Goal: Book appointment/travel/reservation

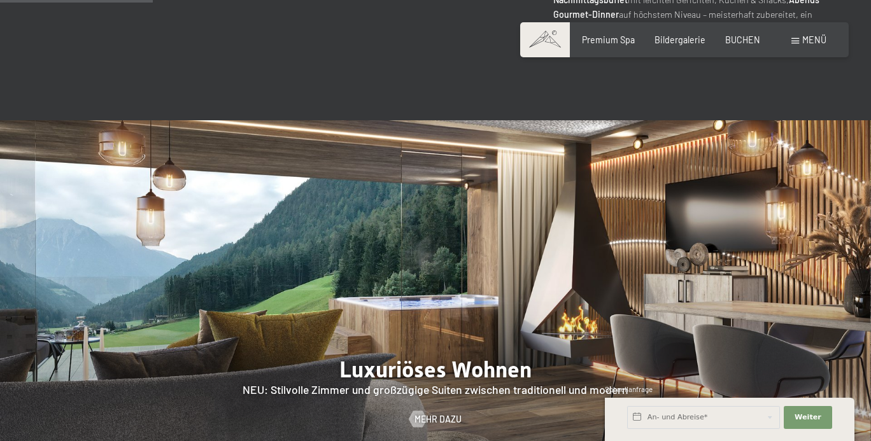
click at [807, 43] on span "Menü" at bounding box center [814, 39] width 24 height 11
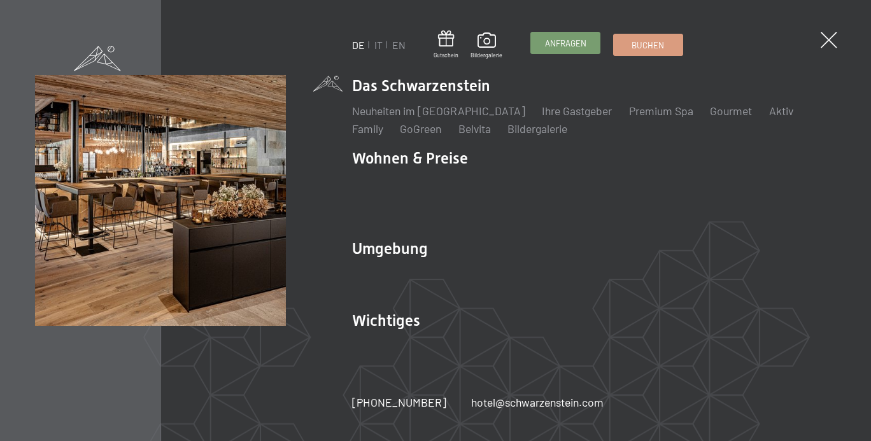
click at [582, 52] on link "Anfragen" at bounding box center [565, 42] width 69 height 21
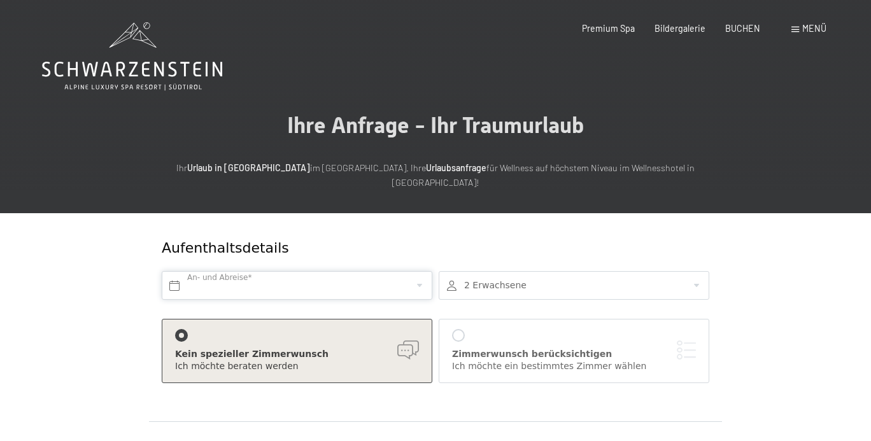
click at [285, 271] on input "text" at bounding box center [297, 285] width 271 height 29
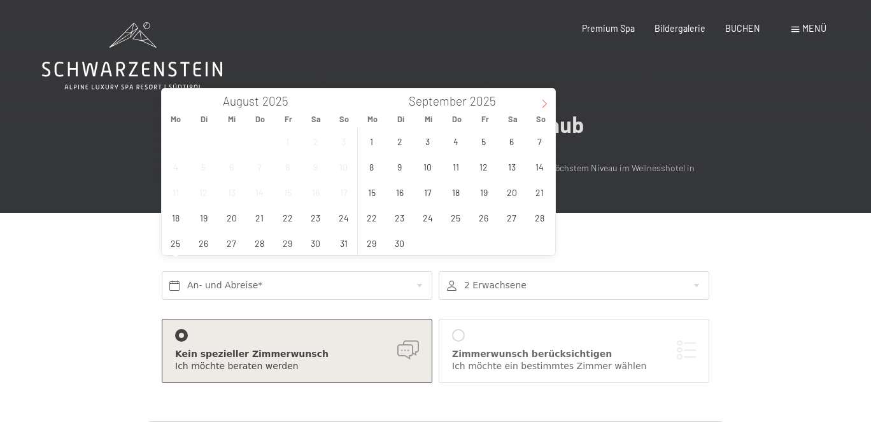
click at [542, 102] on icon at bounding box center [544, 103] width 9 height 9
type input "2026"
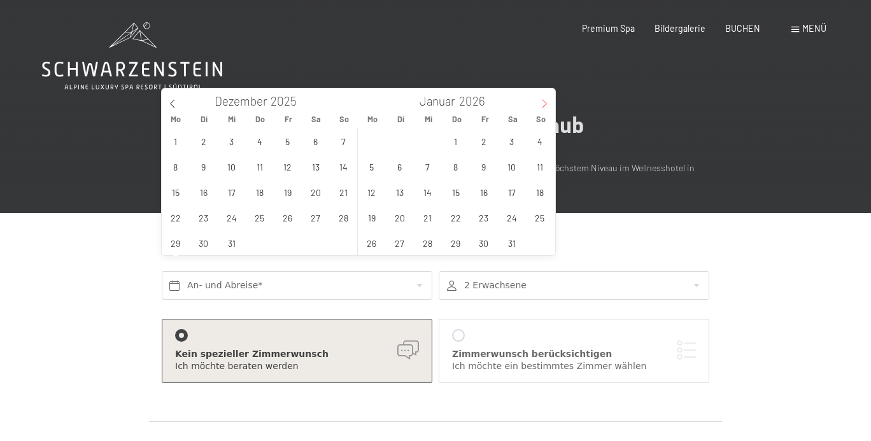
click at [542, 102] on icon at bounding box center [544, 103] width 9 height 9
type input "2026"
click at [542, 102] on icon at bounding box center [544, 103] width 9 height 9
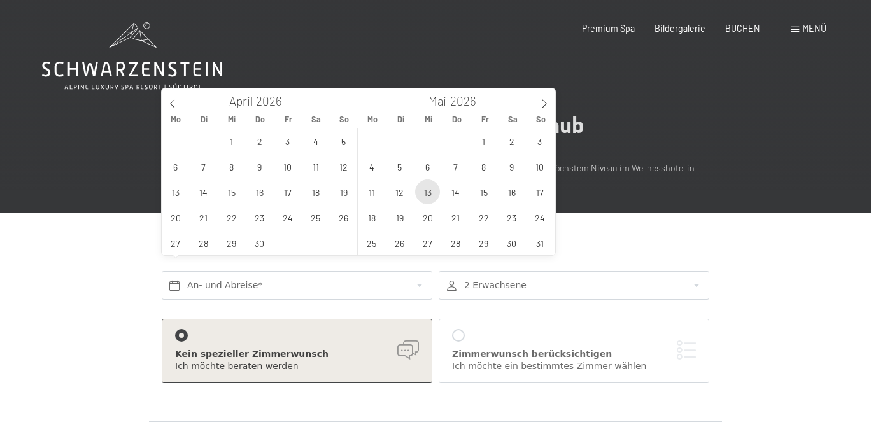
click at [430, 187] on span "13" at bounding box center [427, 192] width 25 height 25
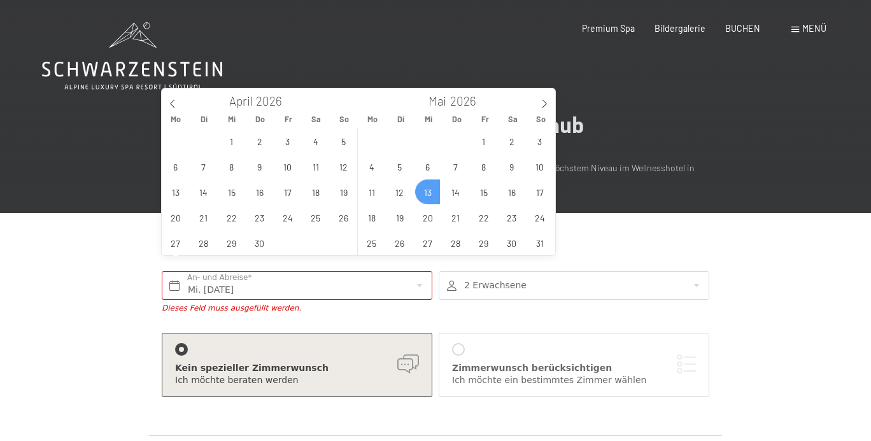
click at [430, 187] on div "27 28 29 30 1 2 3 4 5 6 7 8 9 10 11 12 13 14 15 16 17 18 19 20 21 22 23 24 25 2…" at bounding box center [456, 191] width 196 height 127
click at [484, 189] on span "15" at bounding box center [483, 192] width 25 height 25
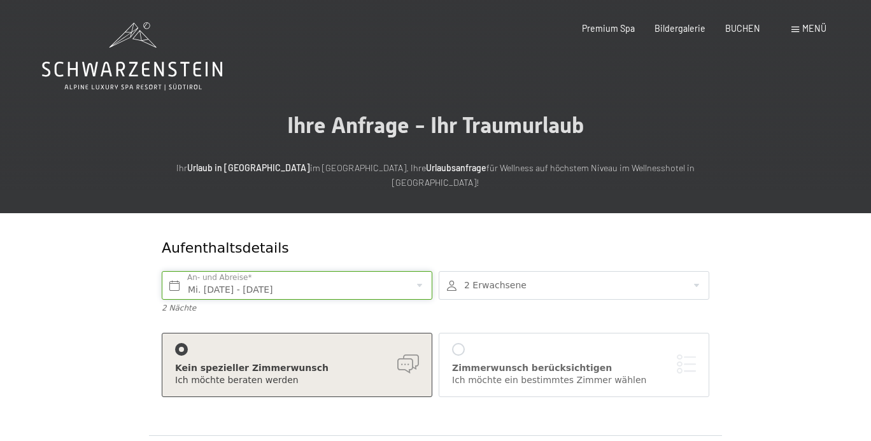
click at [315, 274] on input "Mi. 13.05.2026 - Fr. 15.05.2026" at bounding box center [297, 285] width 271 height 29
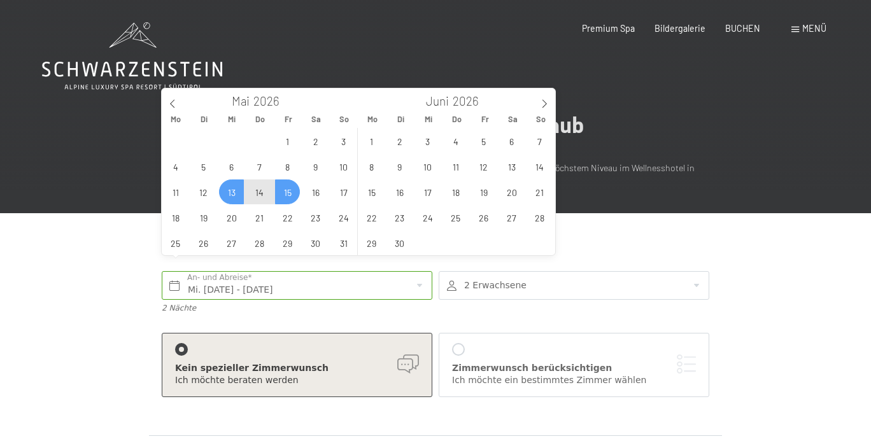
click at [282, 188] on span "15" at bounding box center [287, 192] width 25 height 25
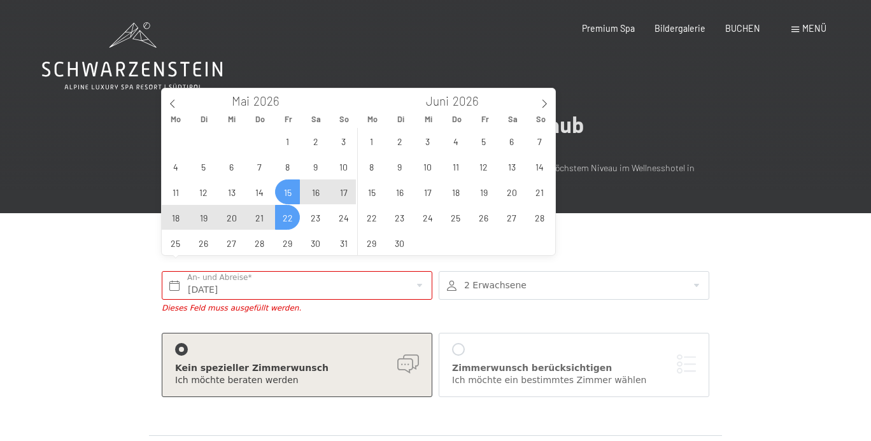
click at [282, 218] on span "22" at bounding box center [287, 217] width 25 height 25
type input "Fr. 15.05.2026 - Fr. 22.05.2026"
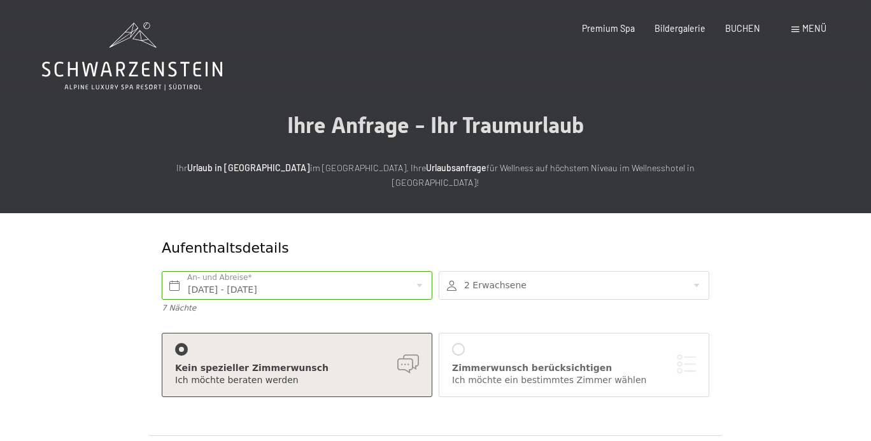
click at [508, 276] on div at bounding box center [574, 285] width 271 height 29
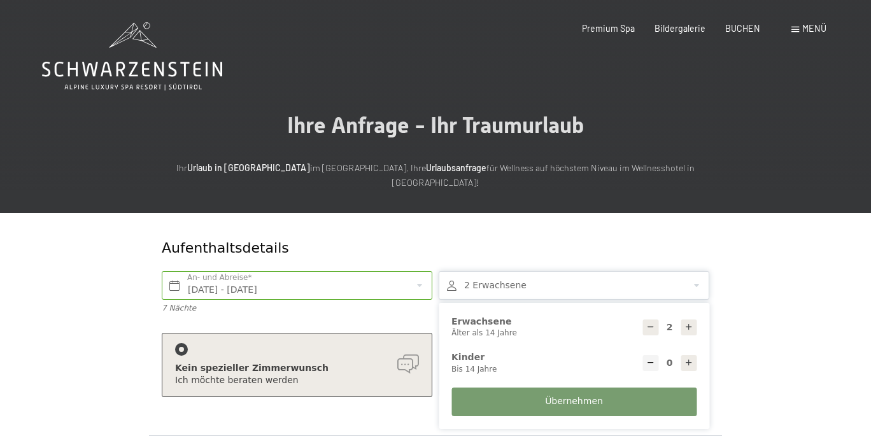
click at [691, 323] on icon at bounding box center [688, 327] width 9 height 9
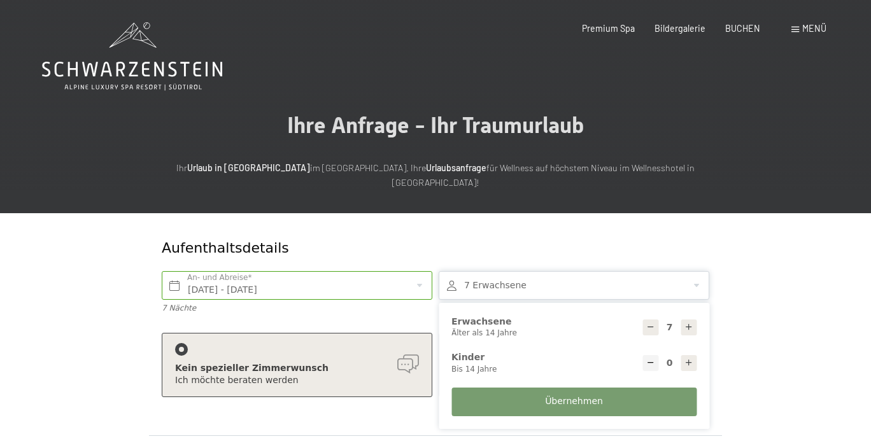
click at [646, 323] on icon at bounding box center [650, 327] width 9 height 9
type input "6"
click at [687, 358] on icon at bounding box center [688, 362] width 9 height 9
type input "1"
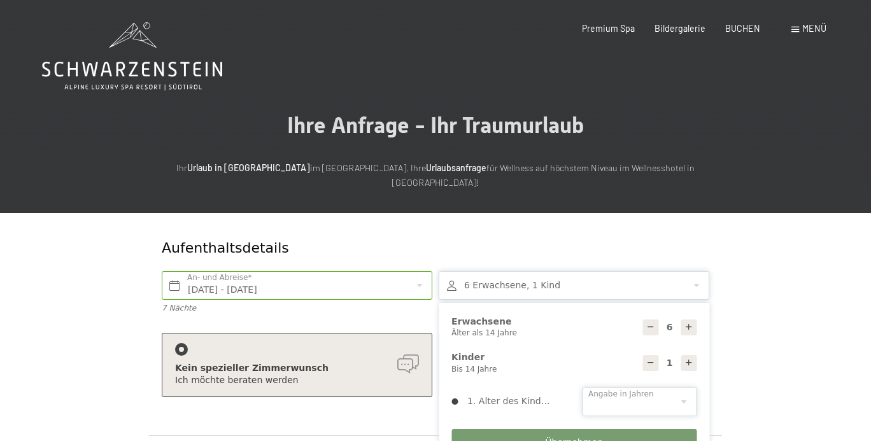
click at [660, 390] on select "0 1 2 3 4 5 6 7 8 9 10 11 12 13 14" at bounding box center [639, 402] width 115 height 29
select select "1"
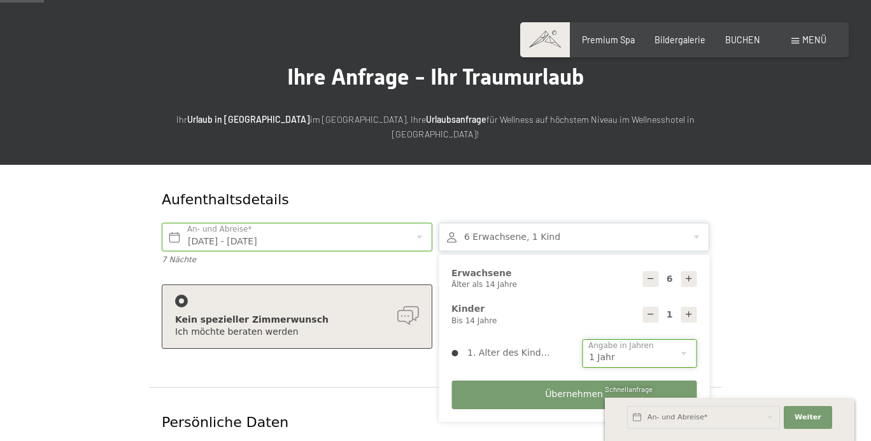
scroll to position [150, 0]
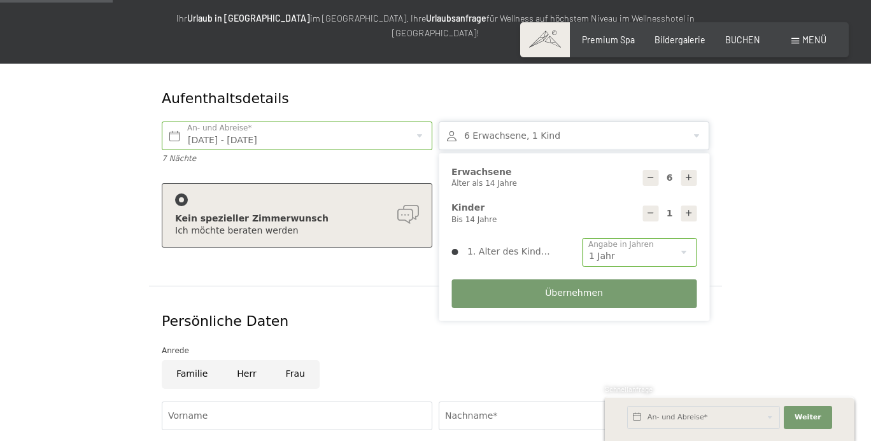
click at [175, 194] on div at bounding box center [181, 200] width 13 height 13
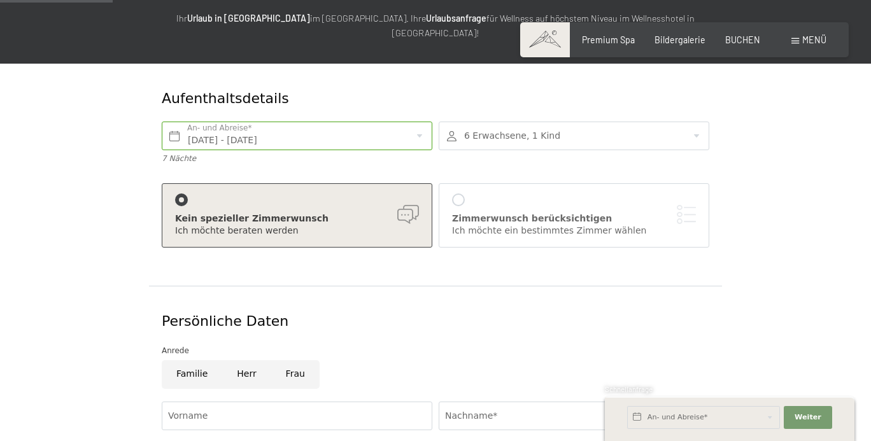
click at [504, 194] on div "Zimmerwunsch berücksichtigen Ich möchte ein bestimmtes Zimmer wählen" at bounding box center [574, 216] width 244 height 44
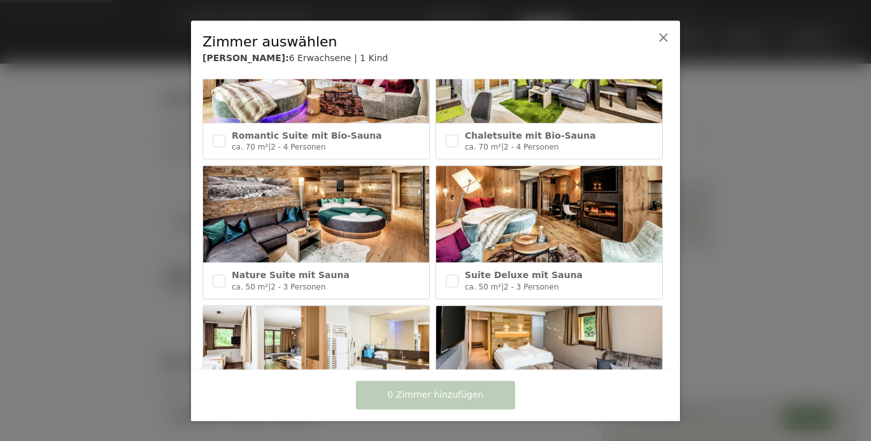
scroll to position [226, 0]
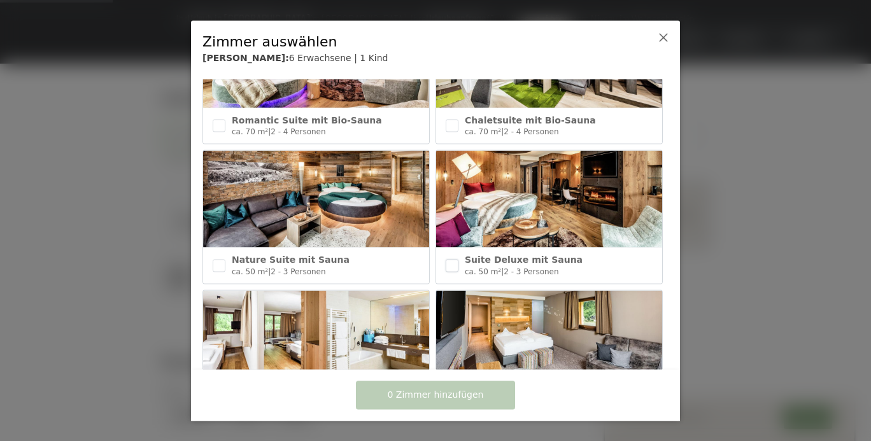
click at [458, 263] on input "checkbox" at bounding box center [452, 265] width 13 height 13
checkbox input "true"
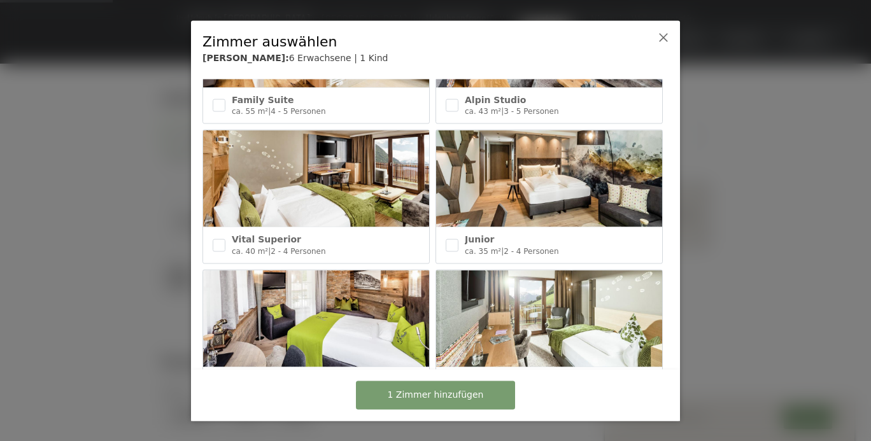
scroll to position [527, 0]
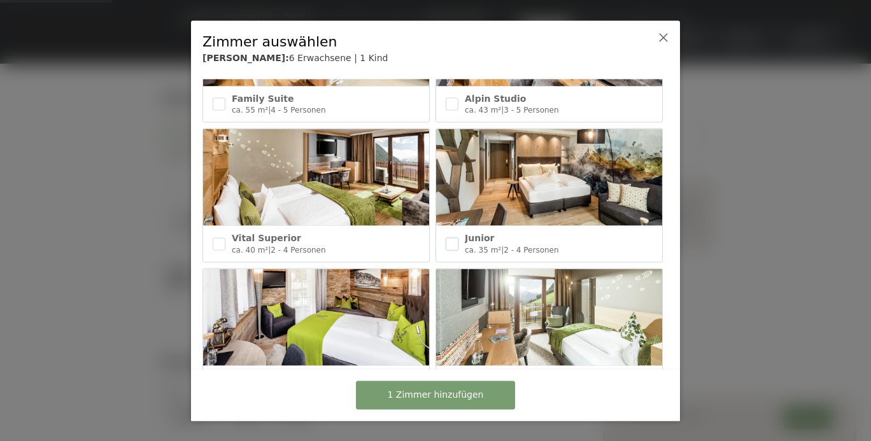
click at [448, 239] on input "checkbox" at bounding box center [452, 243] width 13 height 13
checkbox input "true"
click at [222, 247] on input "checkbox" at bounding box center [219, 243] width 13 height 13
checkbox input "true"
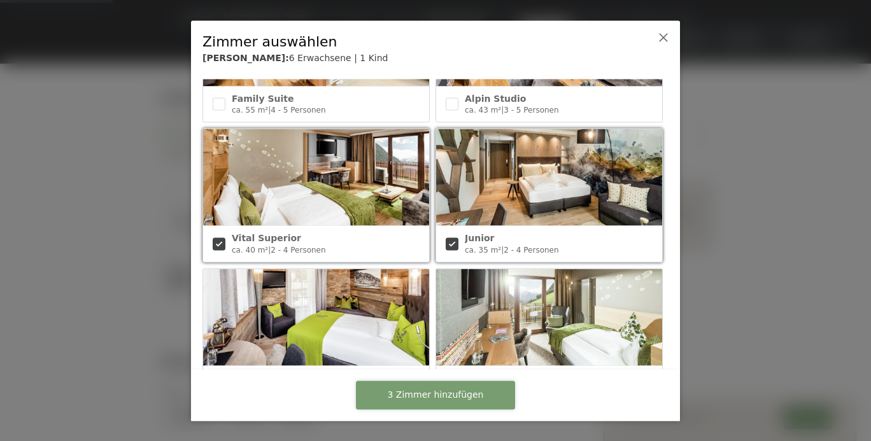
click at [430, 397] on span "3 Zimmer hinzufügen" at bounding box center [436, 395] width 96 height 13
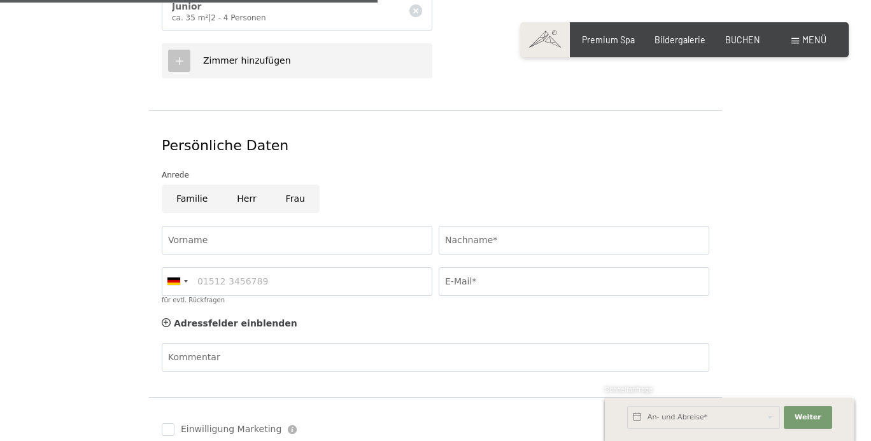
scroll to position [716, 0]
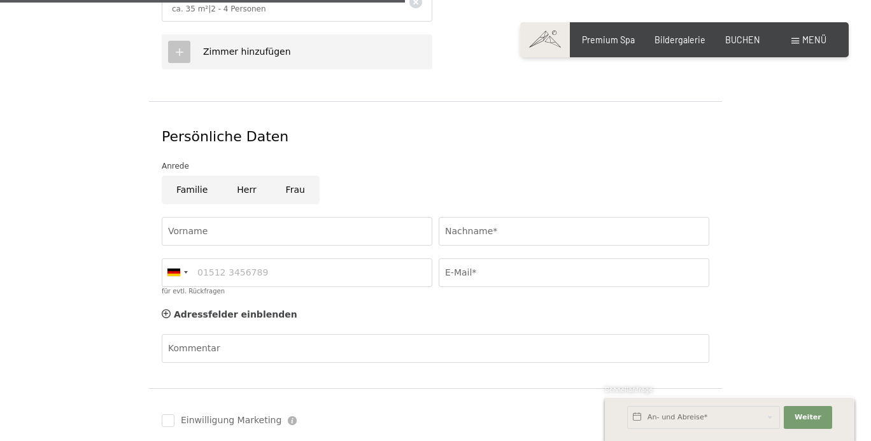
click at [290, 181] on input "Frau" at bounding box center [295, 190] width 48 height 29
radio input "true"
click at [229, 222] on input "Vorname" at bounding box center [297, 231] width 271 height 29
type input "J"
click at [245, 179] on input "Herr" at bounding box center [246, 190] width 48 height 29
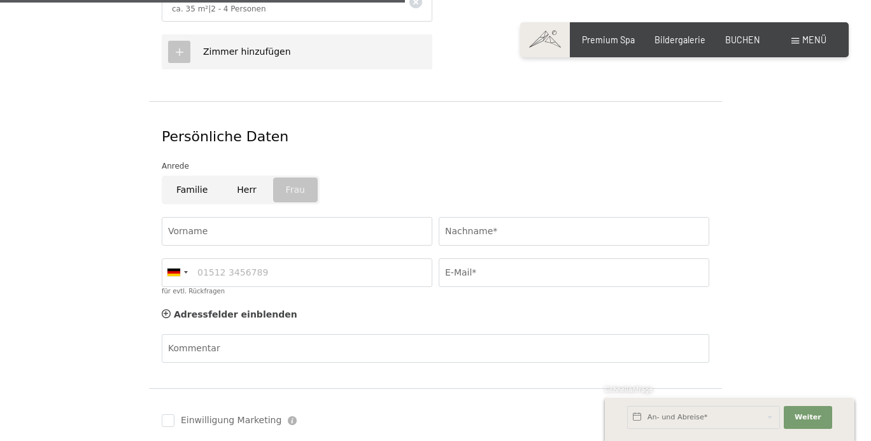
radio input "true"
click at [192, 223] on input "Vorname" at bounding box center [297, 231] width 271 height 29
type input "Calvin"
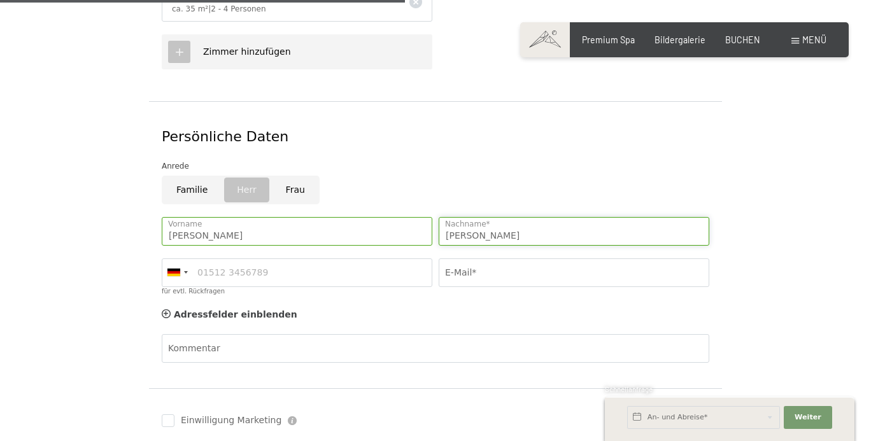
click at [530, 223] on input "Takac" at bounding box center [574, 231] width 271 height 29
type input "Takacs"
click at [239, 264] on input "für evtl. Rückfragen" at bounding box center [297, 272] width 271 height 29
type input "017641753569"
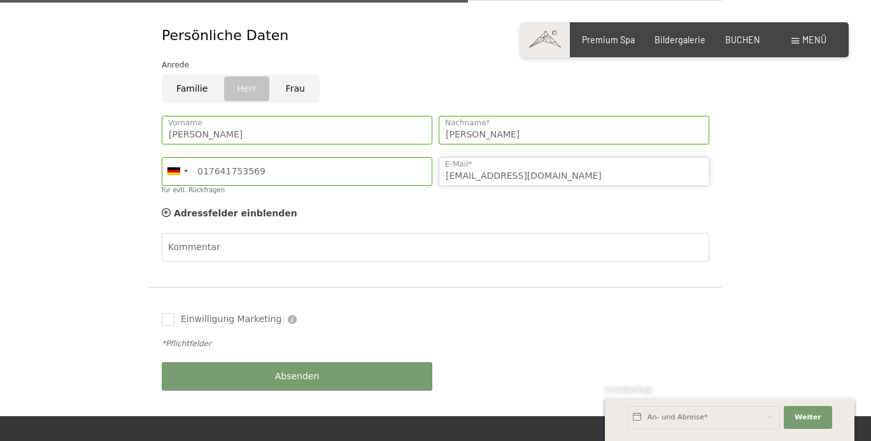
scroll to position [831, 0]
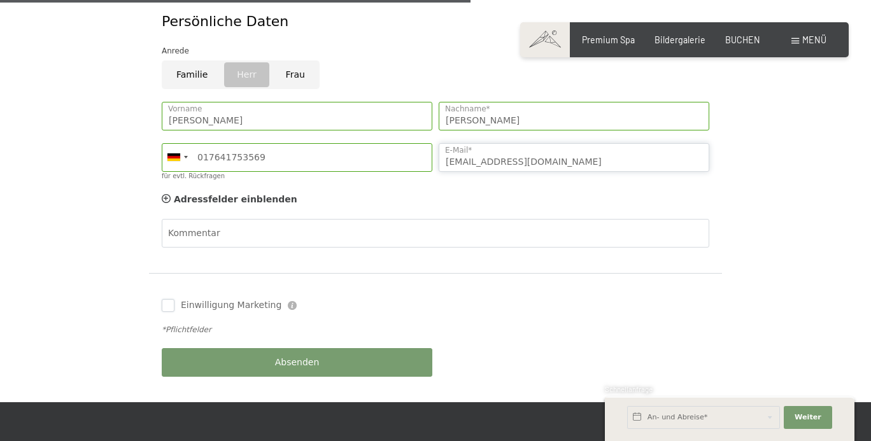
type input "takacscalvin@gmail.com"
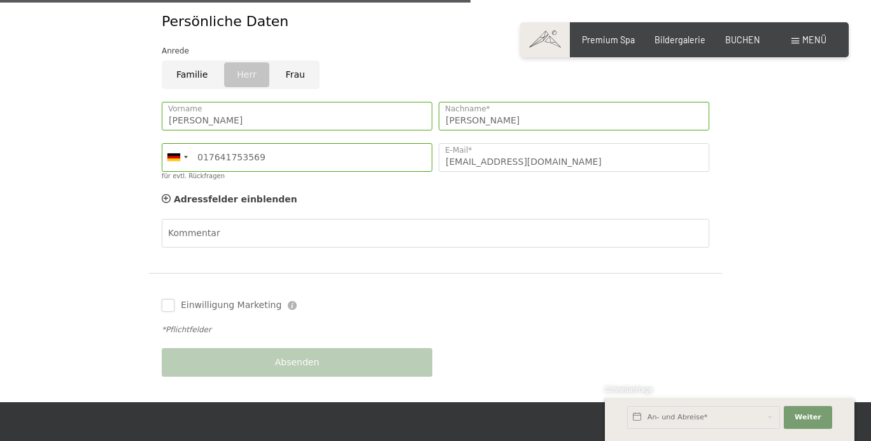
click at [169, 299] on input "Einwilligung Marketing" at bounding box center [168, 305] width 13 height 13
checkbox input "true"
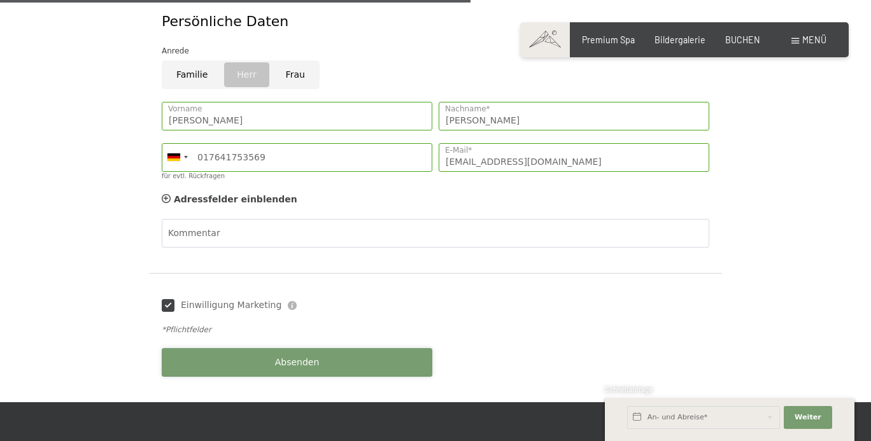
click at [253, 348] on button "Absenden" at bounding box center [297, 362] width 271 height 29
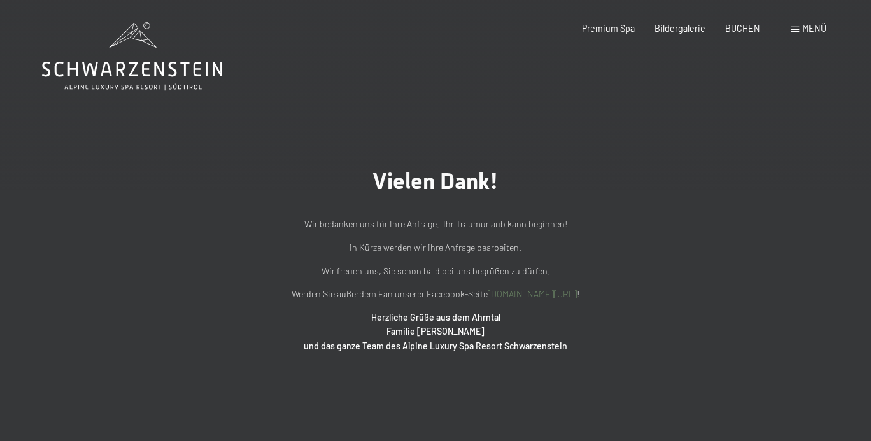
click at [804, 31] on span "Menü" at bounding box center [814, 28] width 24 height 11
